Goal: Information Seeking & Learning: Learn about a topic

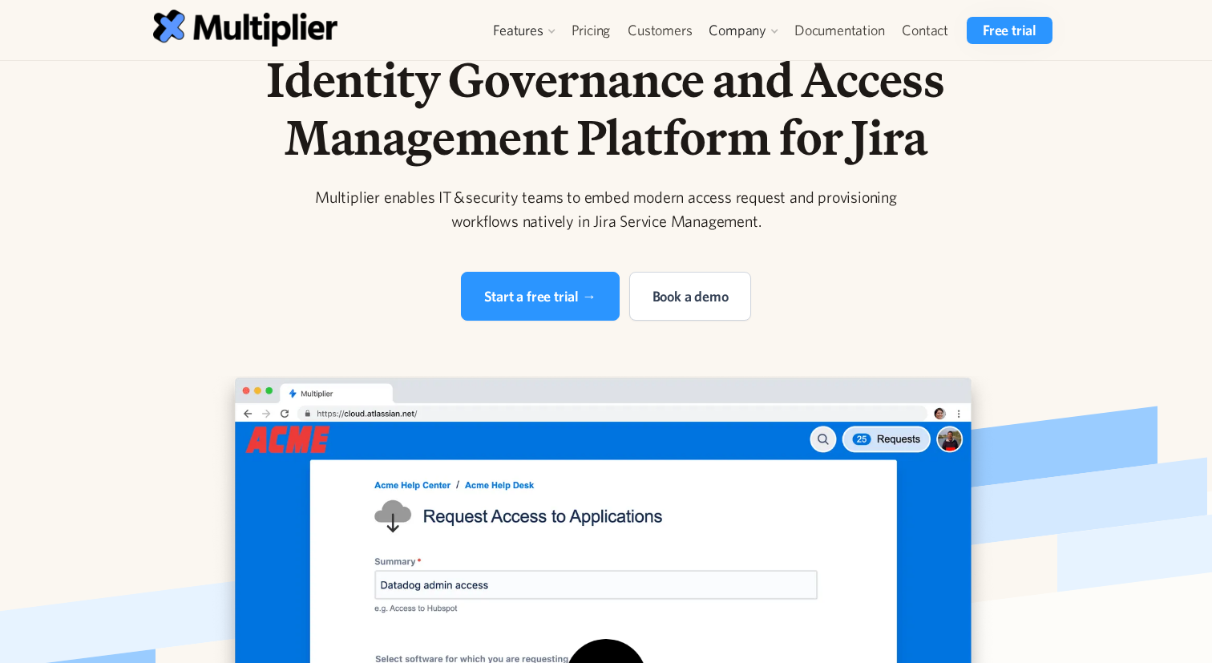
scroll to position [49, 0]
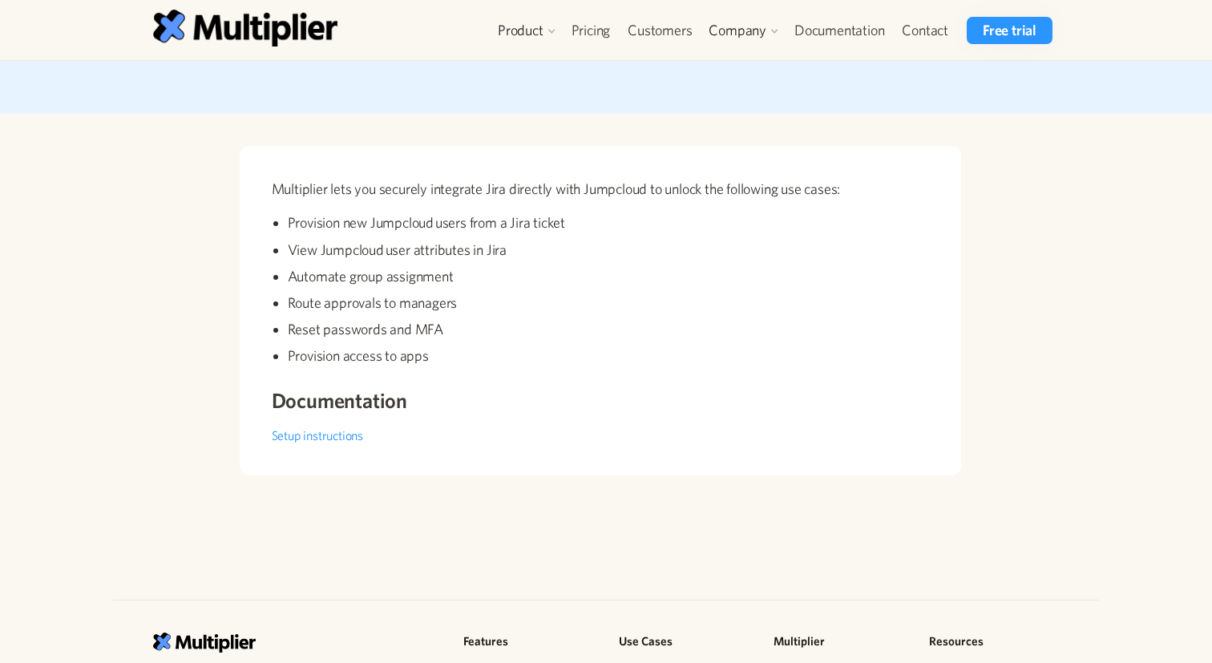
scroll to position [185, 0]
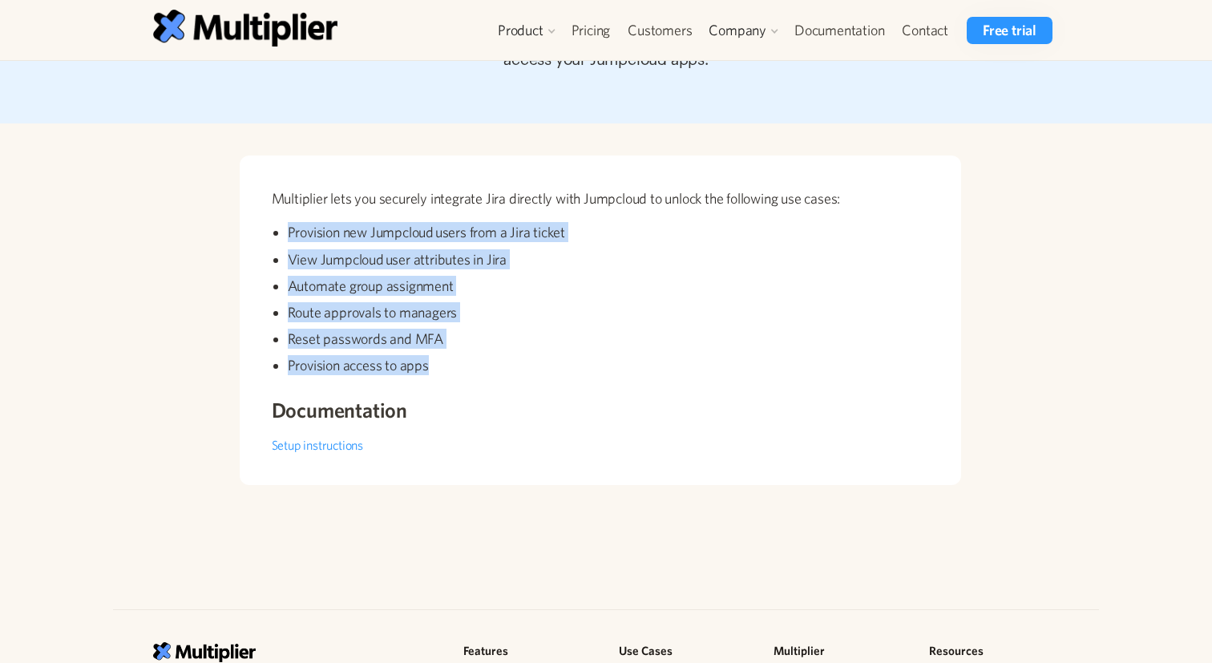
drag, startPoint x: 434, startPoint y: 376, endPoint x: 315, endPoint y: 208, distance: 206.0
click at [315, 208] on div "Multiplier lets you securely integrate Jira directly with Jumpcloud to unlock t…" at bounding box center [601, 291] width 658 height 207
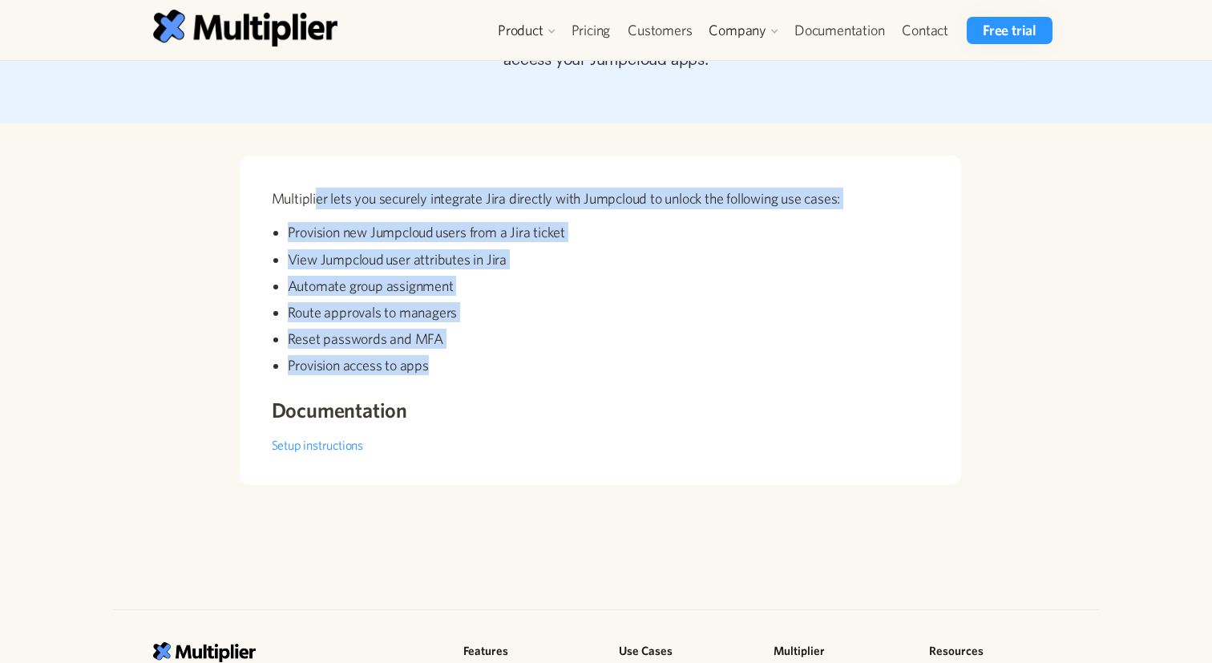
click at [315, 208] on p "Multiplier lets you securely integrate Jira directly with Jumpcloud to unlock t…" at bounding box center [601, 199] width 658 height 22
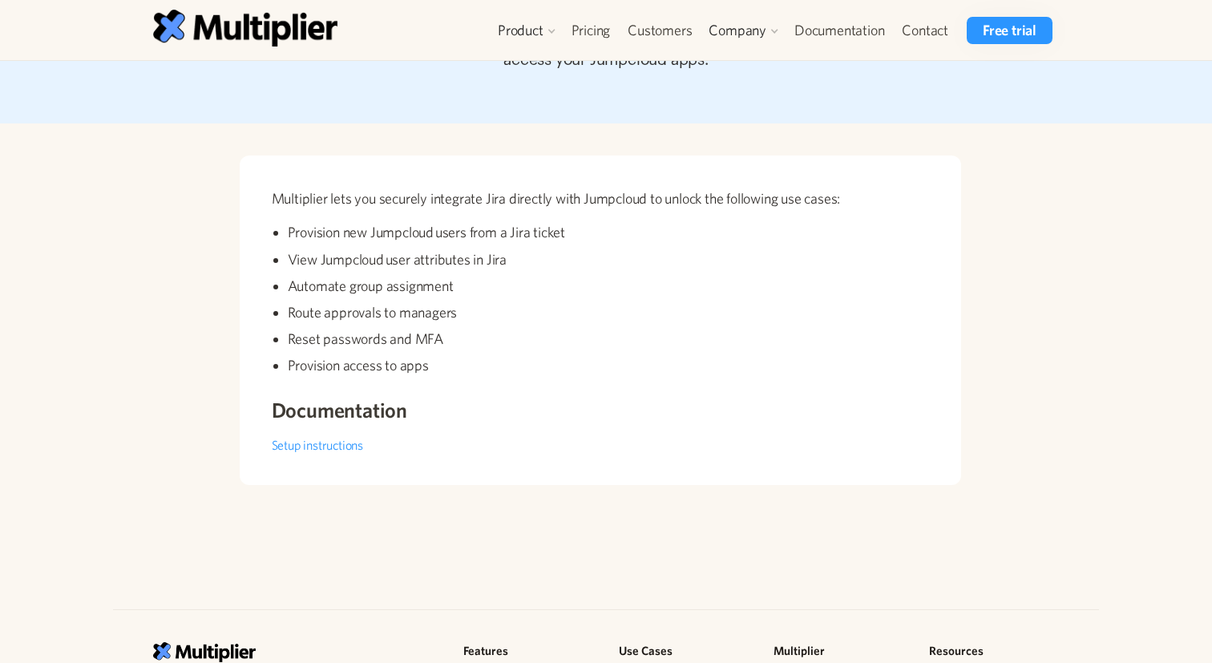
scroll to position [0, 0]
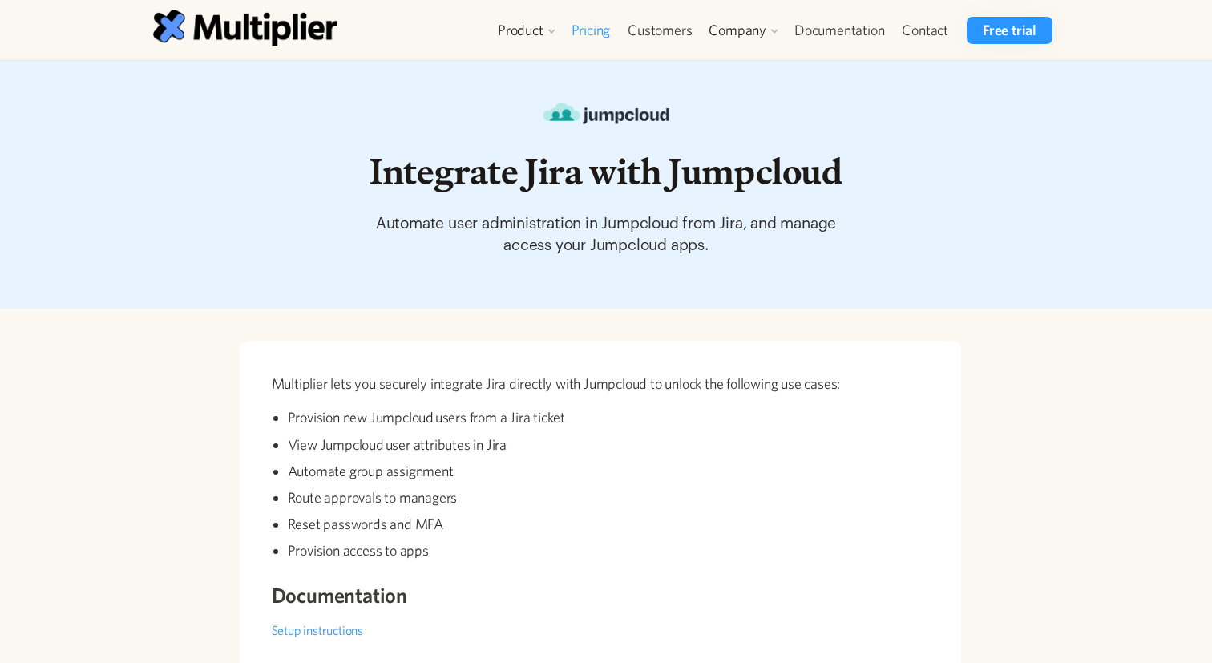
click at [597, 27] on link "Pricing" at bounding box center [591, 30] width 57 height 27
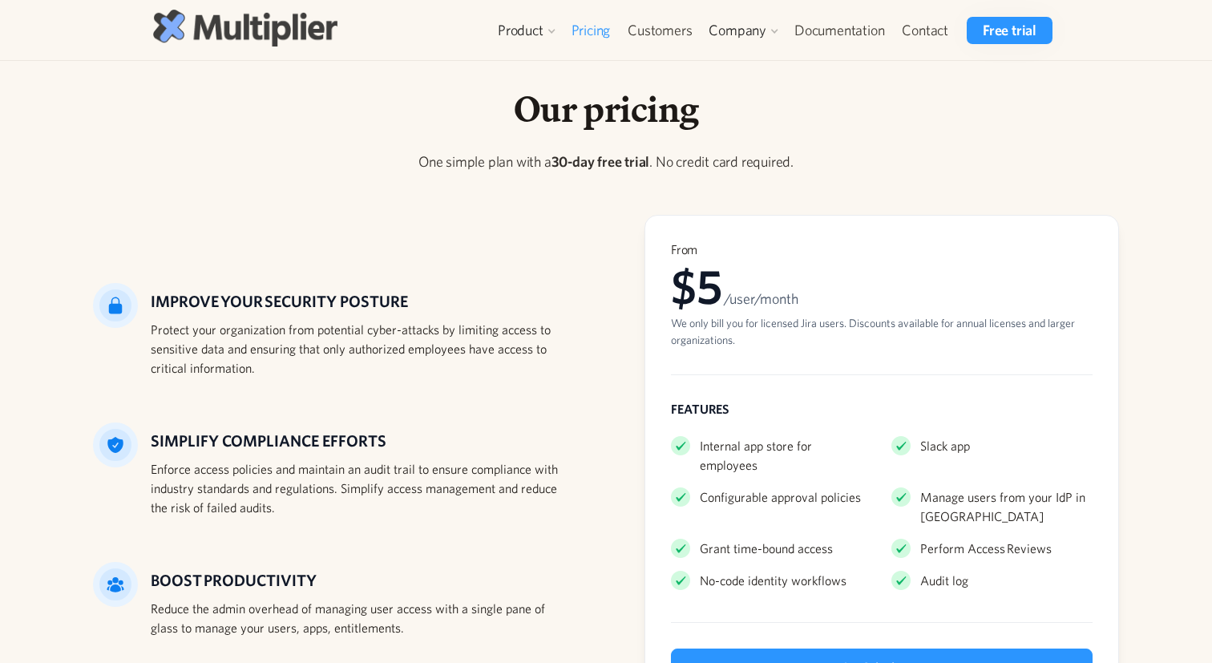
click at [282, 30] on img at bounding box center [245, 28] width 184 height 36
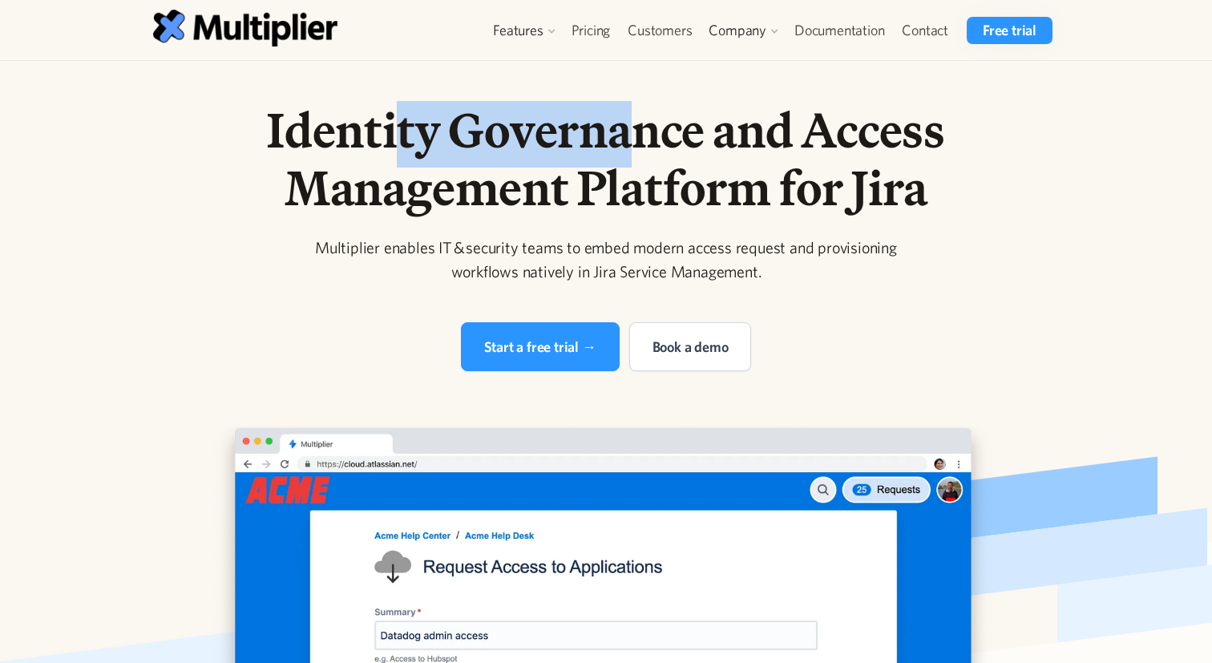
drag, startPoint x: 399, startPoint y: 148, endPoint x: 621, endPoint y: 150, distance: 222.1
click at [621, 150] on h1 "Identity Governance and Access Management Platform for Jira" at bounding box center [606, 158] width 821 height 115
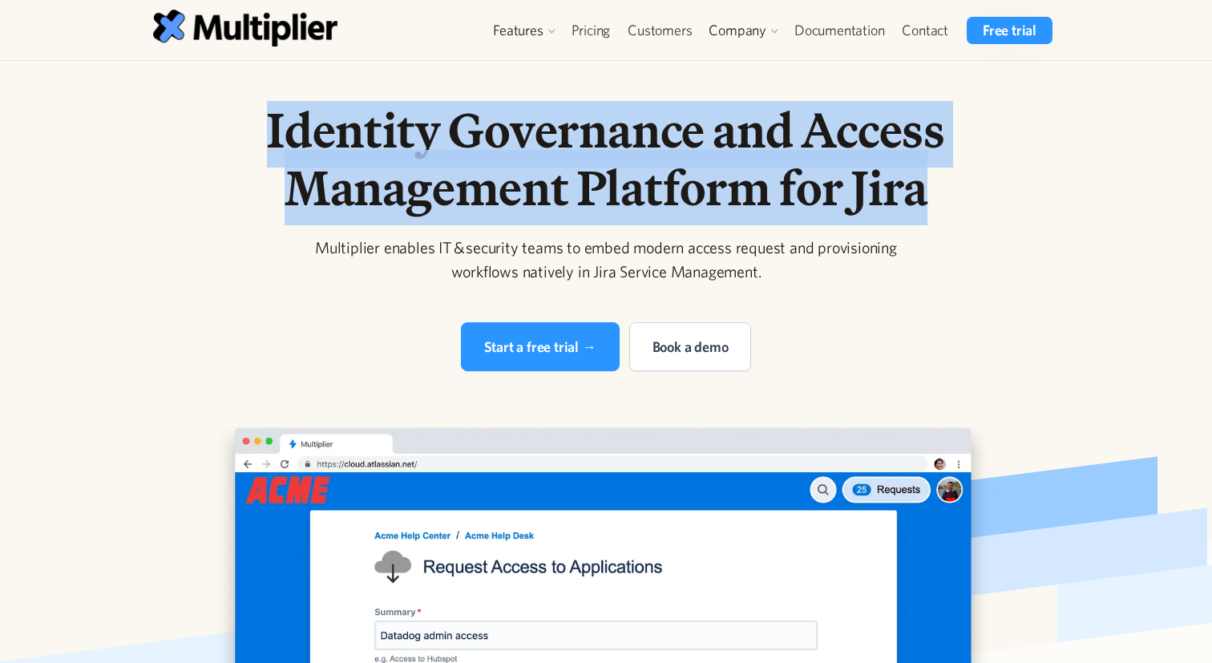
click at [621, 150] on h1 "Identity Governance and Access Management Platform for Jira" at bounding box center [606, 158] width 821 height 115
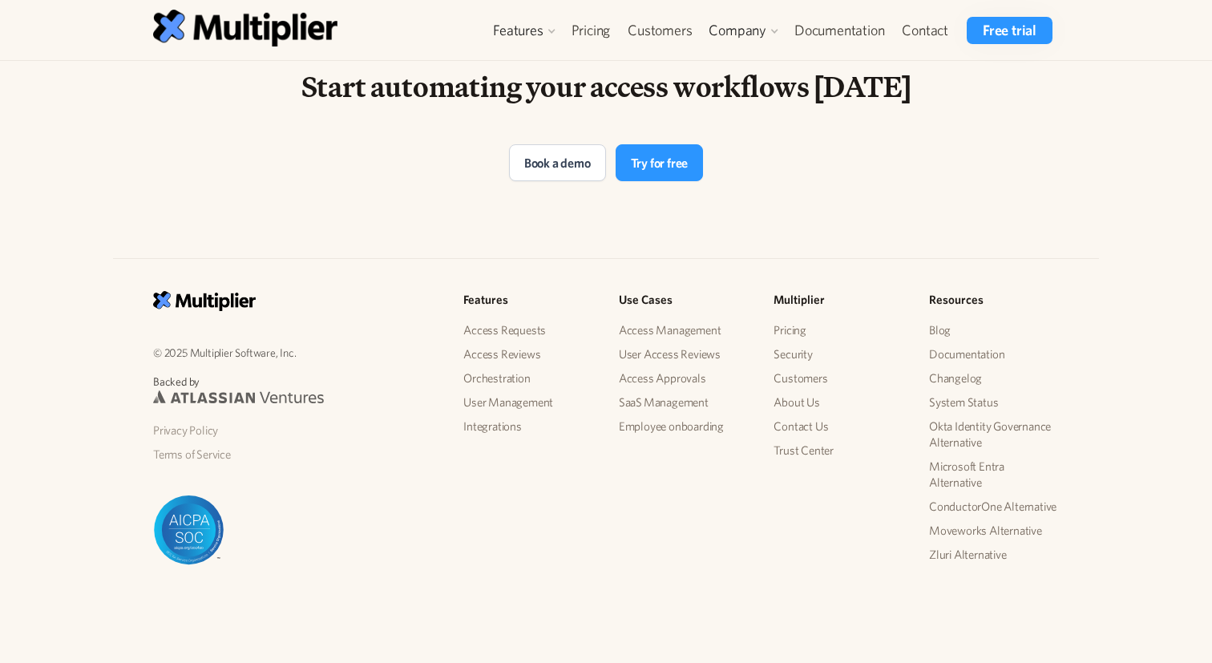
scroll to position [3364, 0]
